Goal: Task Accomplishment & Management: Complete application form

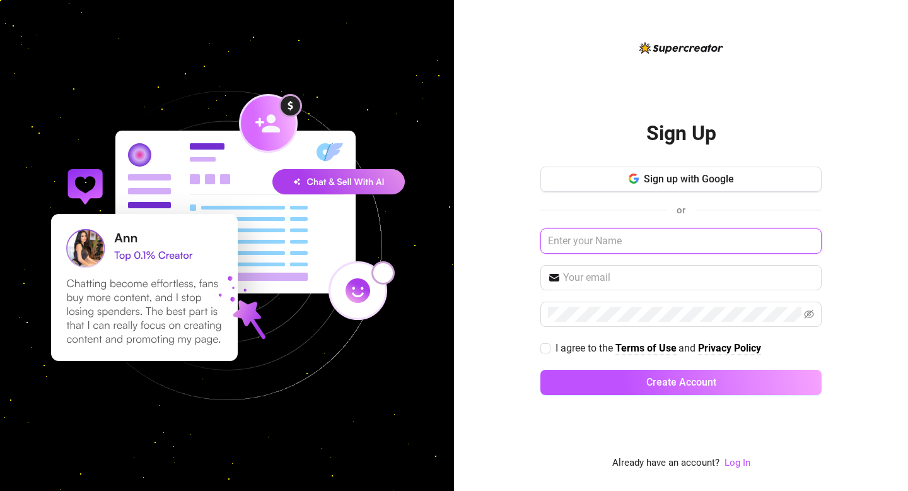
click at [602, 243] on input "text" at bounding box center [681, 240] width 281 height 25
click at [631, 247] on input "text" at bounding box center [681, 240] width 281 height 25
click at [607, 240] on input "text" at bounding box center [681, 240] width 281 height 25
click at [636, 167] on button "Sign up with Google" at bounding box center [681, 179] width 281 height 25
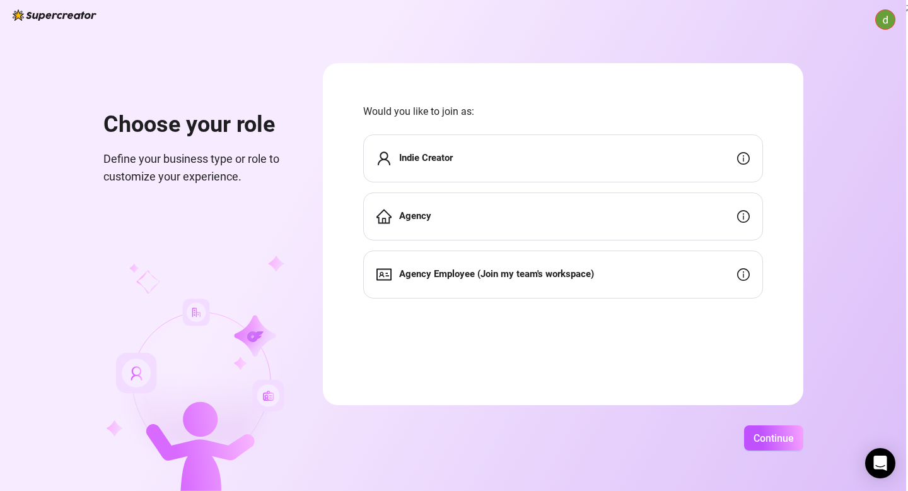
click at [576, 272] on strong "Agency Employee (Join my team's workspace)" at bounding box center [496, 273] width 195 height 11
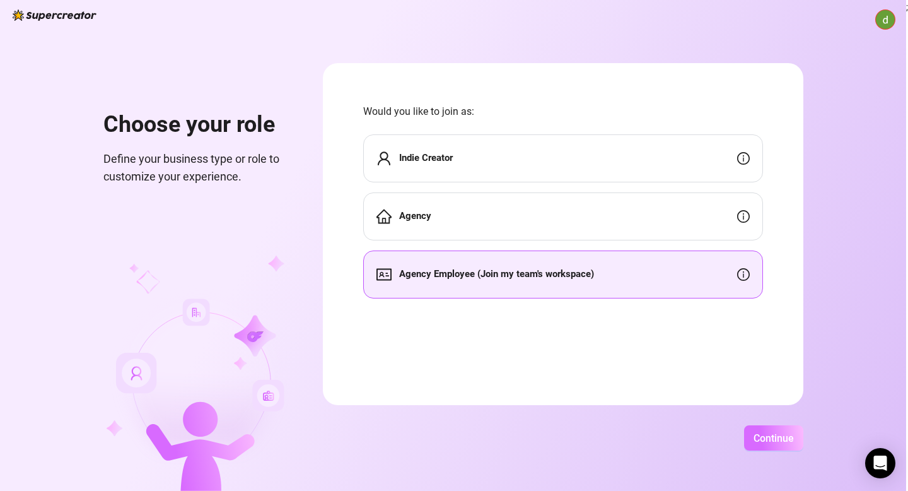
click at [757, 427] on button "Continue" at bounding box center [773, 437] width 59 height 25
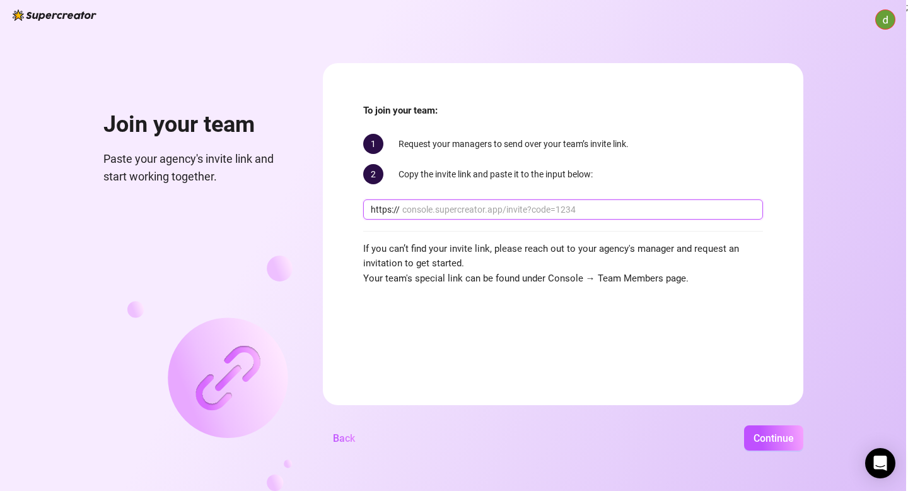
paste input "console.supercreator.app/invite?code=mDCerV3TuEOzEc71IUP62M8CR163&workspace=Cel…"
type input "console.supercreator.app/invite?code=mDCerV3TuEOzEc71IUP62M8CR163&workspace=Cel…"
click at [757, 432] on span "Continue" at bounding box center [774, 438] width 40 height 12
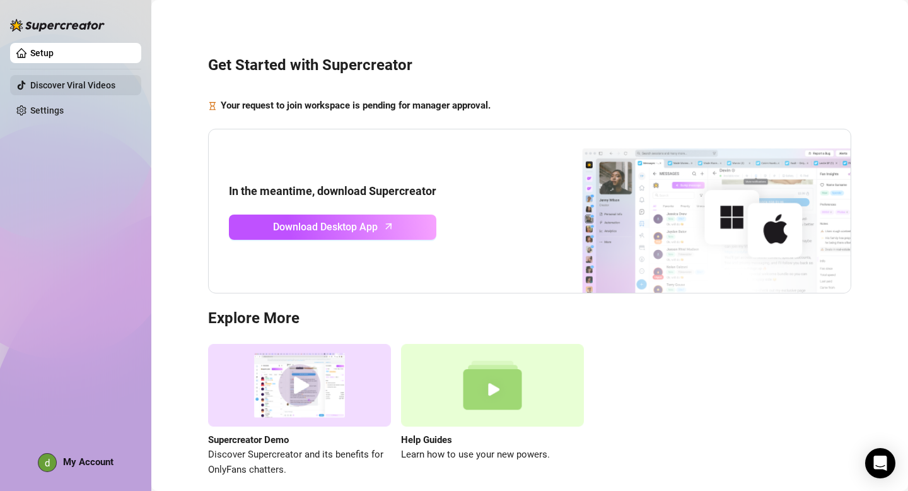
click at [98, 90] on link "Discover Viral Videos" at bounding box center [72, 85] width 85 height 10
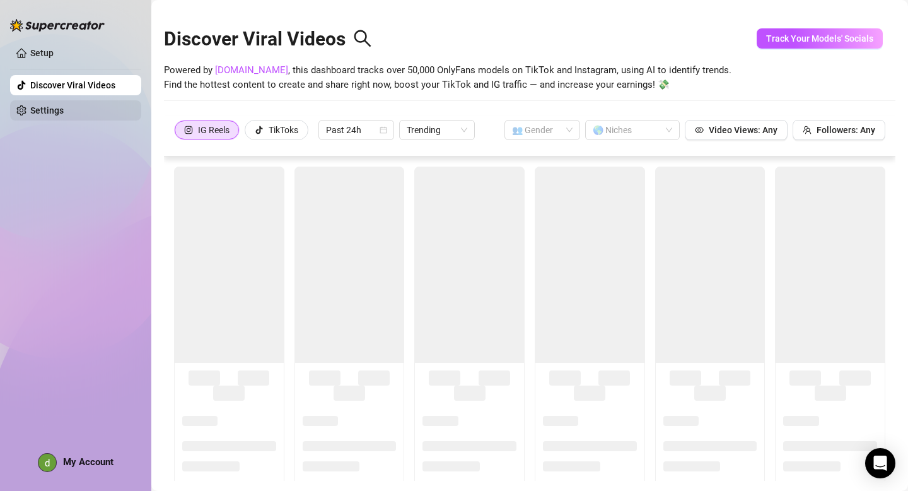
click at [64, 114] on link "Settings" at bounding box center [46, 110] width 33 height 10
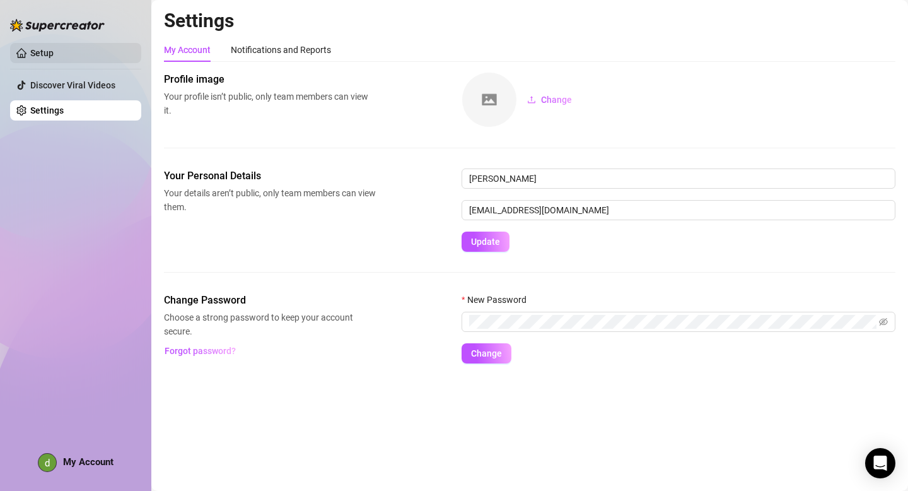
click at [54, 55] on link "Setup" at bounding box center [41, 53] width 23 height 10
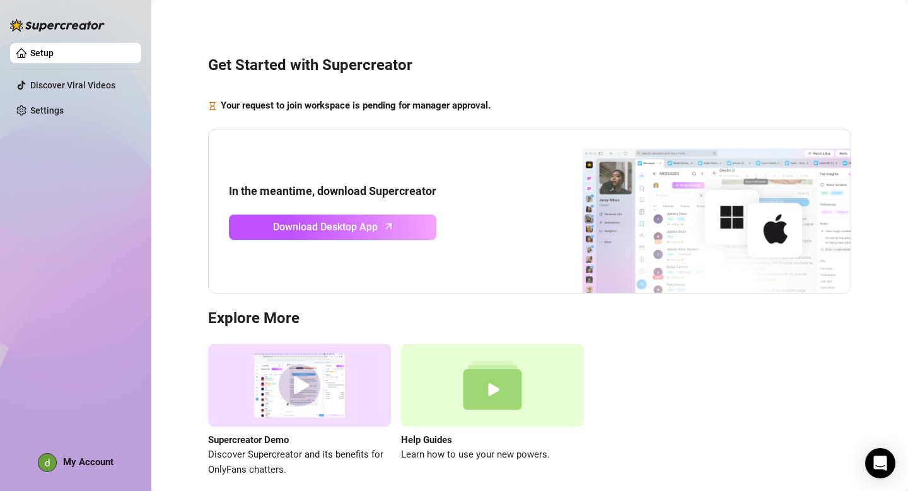
click at [67, 14] on div at bounding box center [57, 19] width 95 height 38
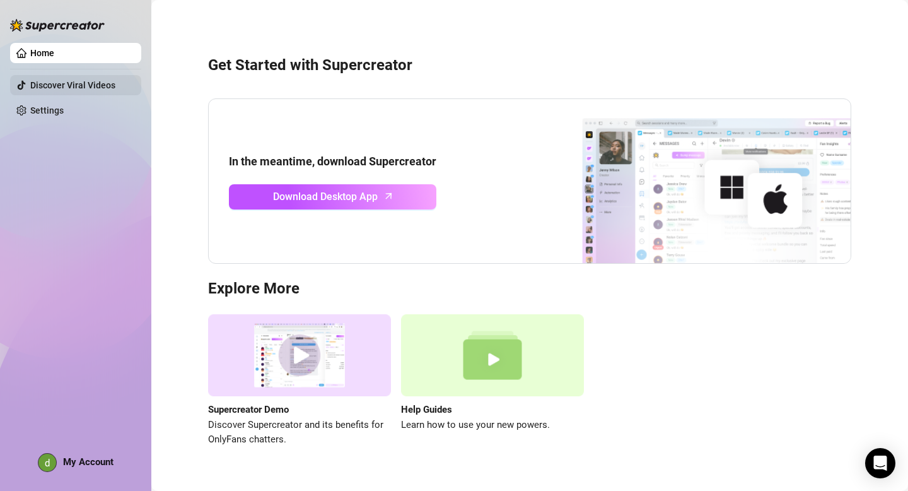
click at [51, 90] on link "Discover Viral Videos" at bounding box center [72, 85] width 85 height 10
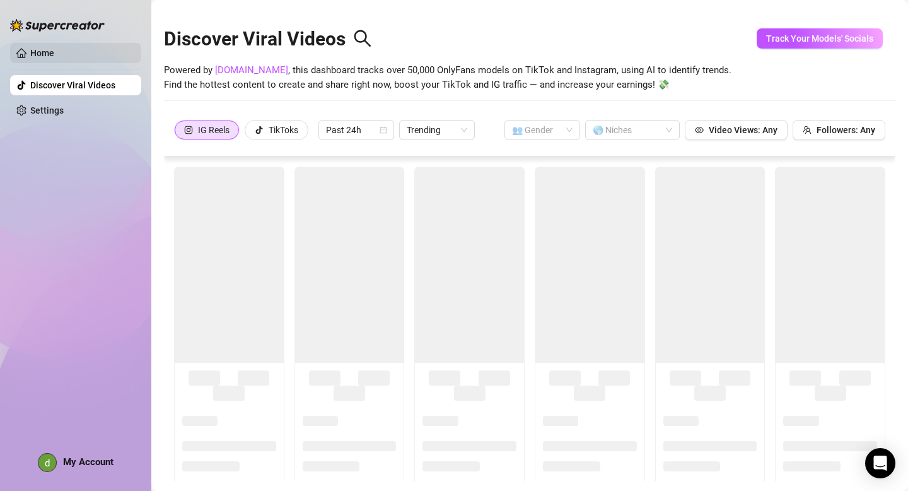
click at [54, 58] on link "Home" at bounding box center [42, 53] width 24 height 10
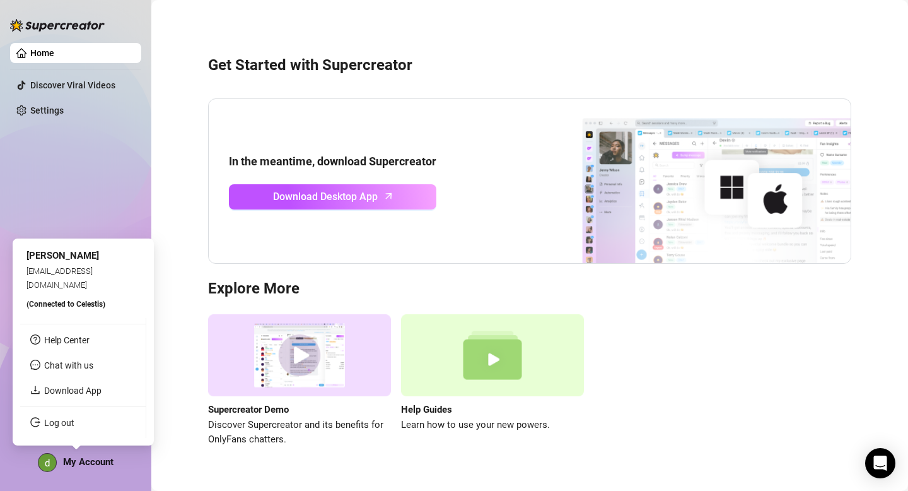
click at [78, 456] on span "My Account" at bounding box center [88, 461] width 50 height 11
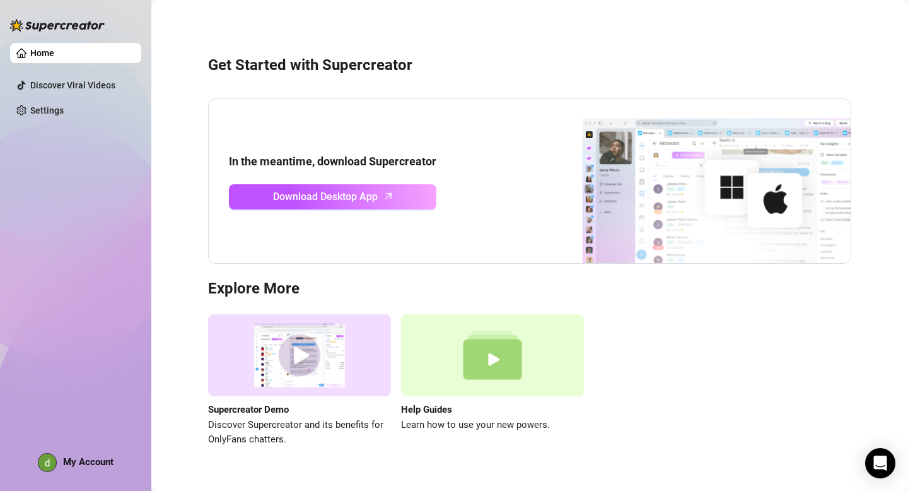
click at [76, 39] on ul "Home Discover Viral Videos Settings" at bounding box center [75, 82] width 131 height 88
click at [54, 48] on link "Home" at bounding box center [42, 53] width 24 height 10
click at [80, 13] on div at bounding box center [57, 19] width 95 height 38
click at [71, 21] on img at bounding box center [57, 25] width 95 height 13
click at [47, 80] on link "Discover Viral Videos" at bounding box center [72, 85] width 85 height 10
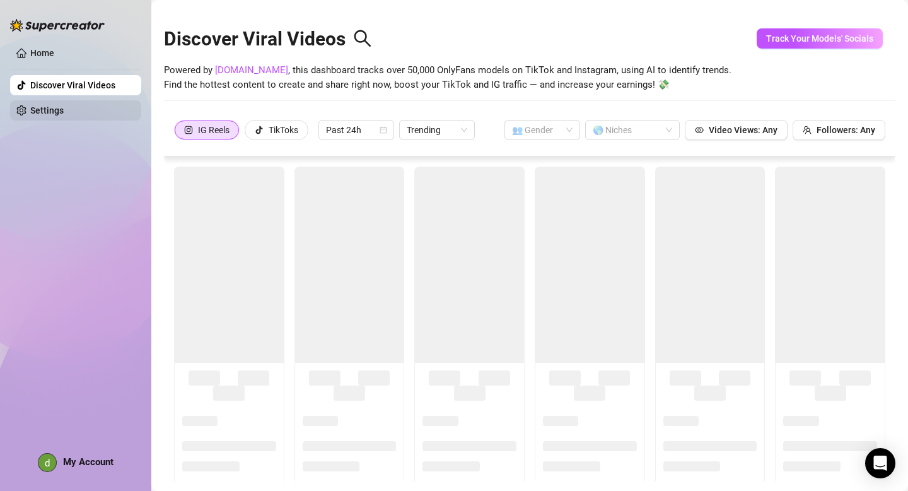
click at [57, 115] on link "Settings" at bounding box center [46, 110] width 33 height 10
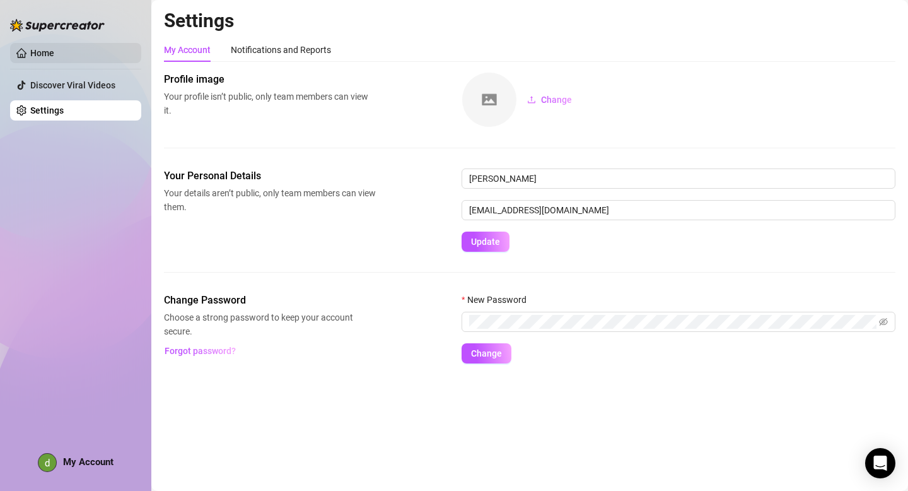
click at [54, 48] on link "Home" at bounding box center [42, 53] width 24 height 10
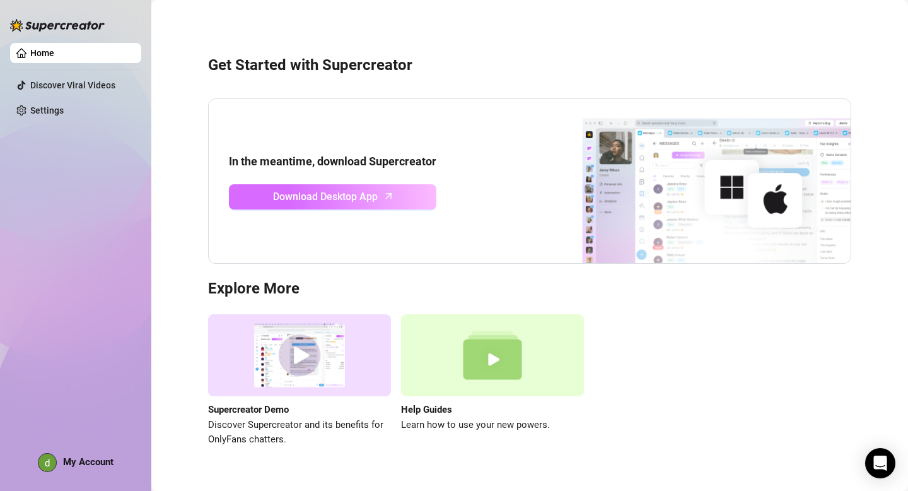
click at [359, 203] on span "Download Desktop App" at bounding box center [325, 197] width 105 height 16
